Goal: Navigation & Orientation: Go to known website

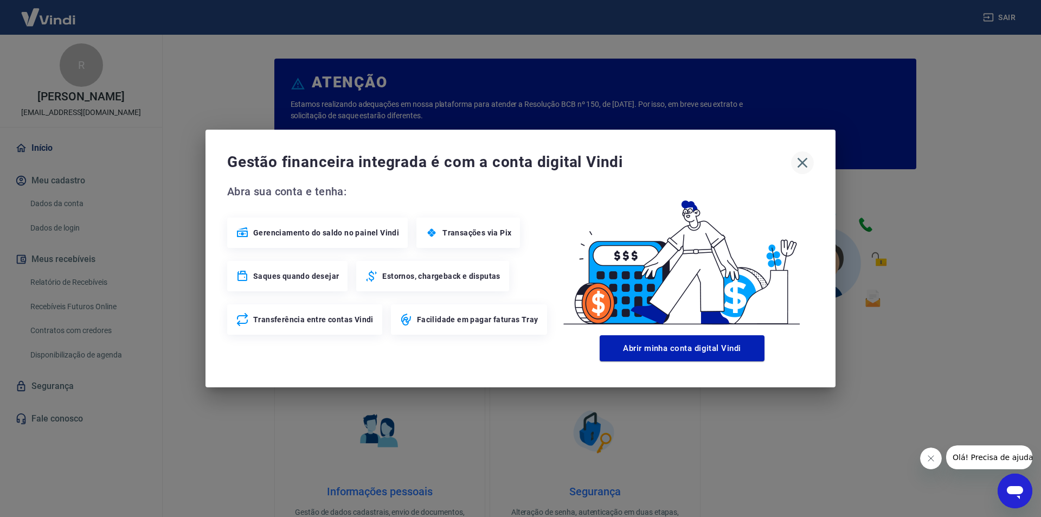
click at [799, 162] on icon "button" at bounding box center [801, 162] width 17 height 17
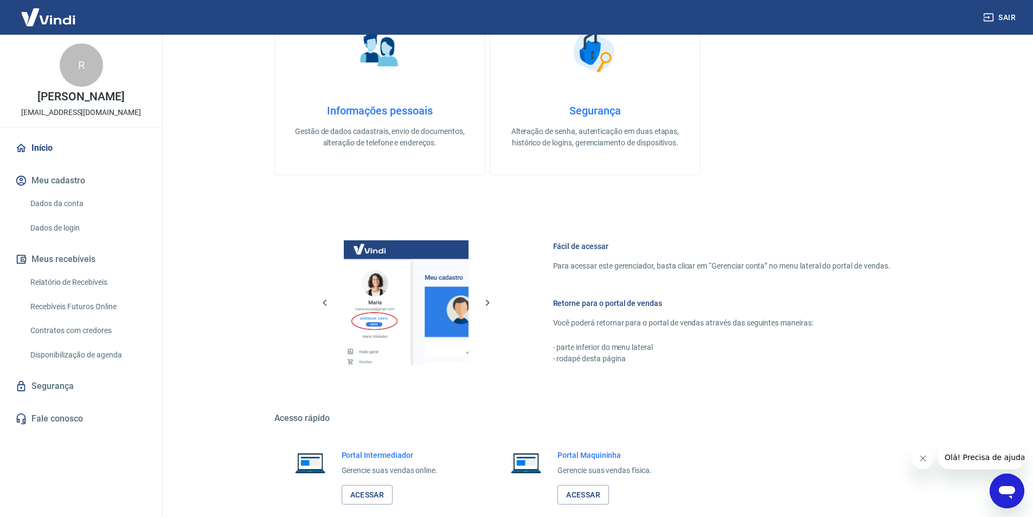
scroll to position [441, 0]
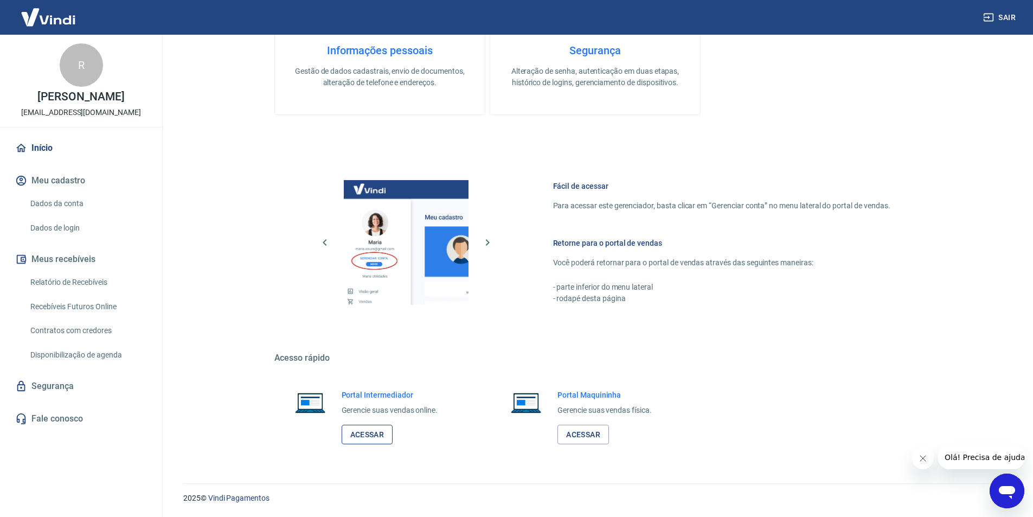
click at [365, 436] on link "Acessar" at bounding box center [366, 434] width 51 height 20
